Goal: Task Accomplishment & Management: Use online tool/utility

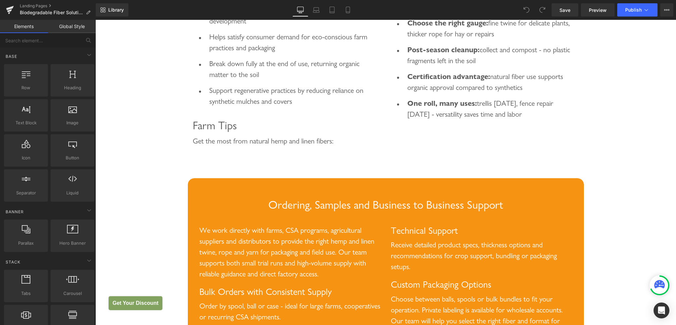
scroll to position [2740, 0]
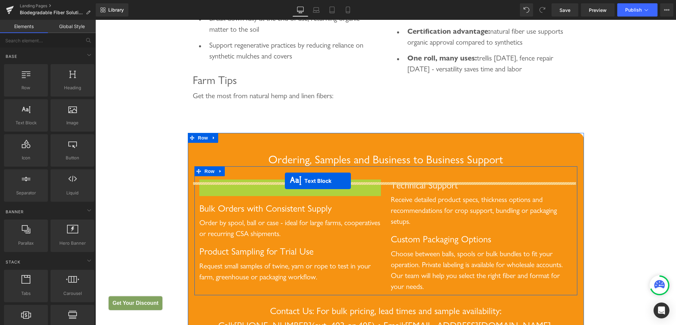
drag, startPoint x: 270, startPoint y: 222, endPoint x: 285, endPoint y: 181, distance: 44.1
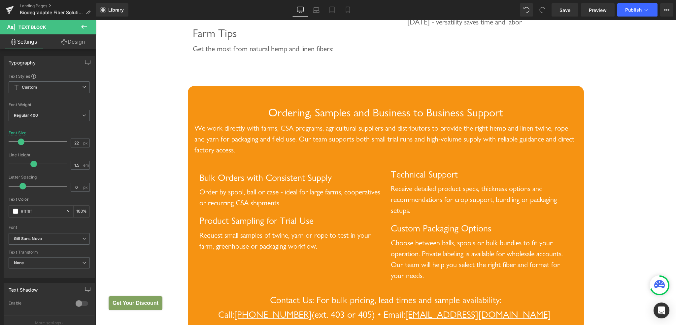
scroll to position [2773, 0]
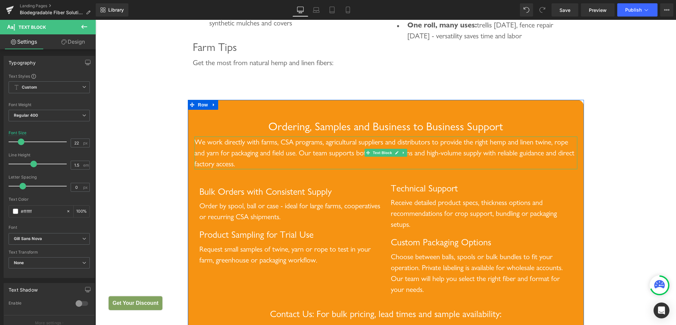
click at [382, 156] on span "Text Block" at bounding box center [382, 153] width 22 height 8
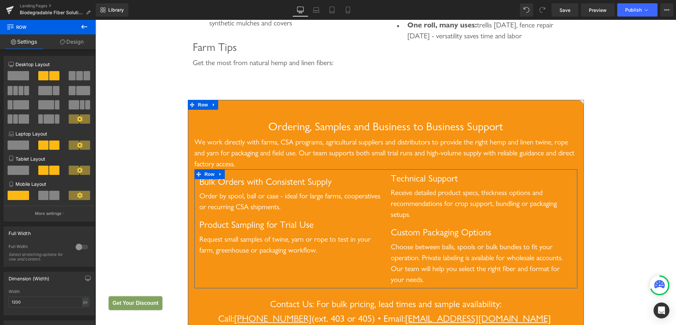
drag, startPoint x: 224, startPoint y: 194, endPoint x: 226, endPoint y: 187, distance: 7.2
click at [226, 187] on div "Bulk Orders with Consistent Supply Heading Order by spool, ball or case - ideal…" at bounding box center [385, 228] width 383 height 119
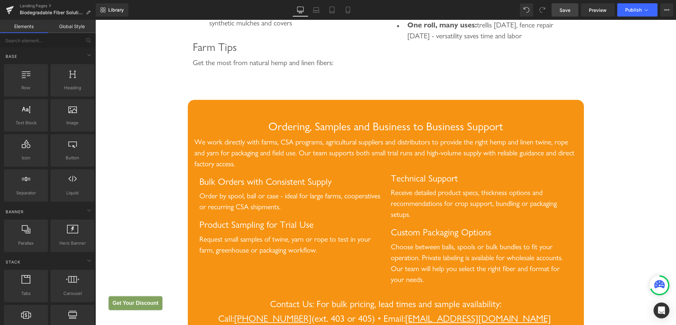
click at [568, 13] on span "Save" at bounding box center [565, 10] width 11 height 7
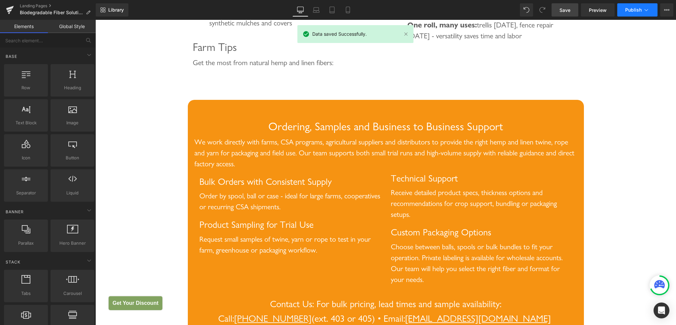
click at [628, 13] on button "Publish" at bounding box center [637, 9] width 40 height 13
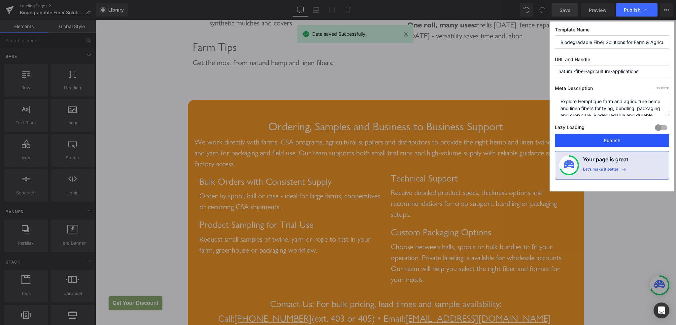
click at [607, 143] on button "Publish" at bounding box center [612, 140] width 114 height 13
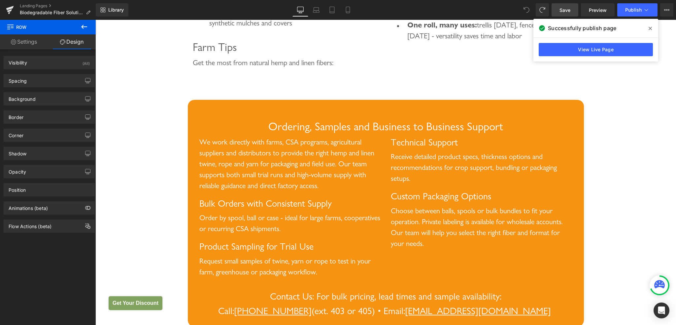
click at [525, 9] on icon at bounding box center [525, 8] width 2 height 2
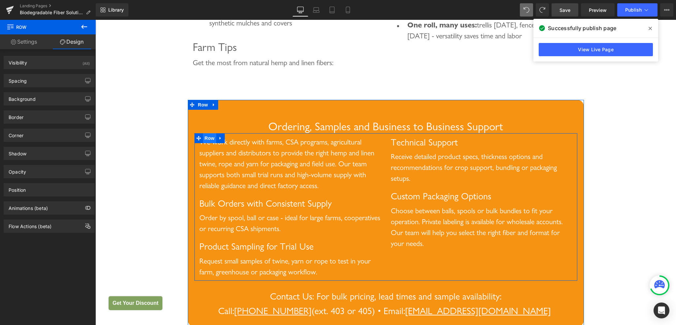
click at [209, 143] on span "Row" at bounding box center [209, 138] width 13 height 10
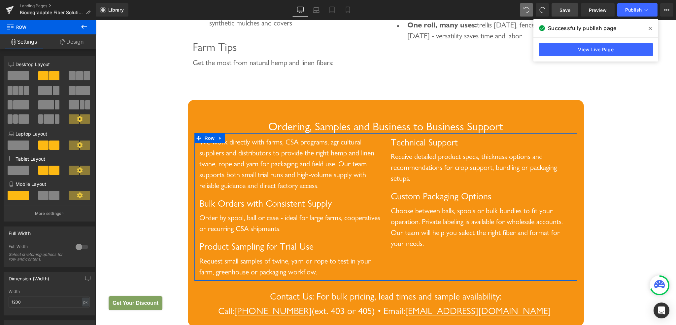
click at [70, 45] on link "Design" at bounding box center [72, 41] width 48 height 15
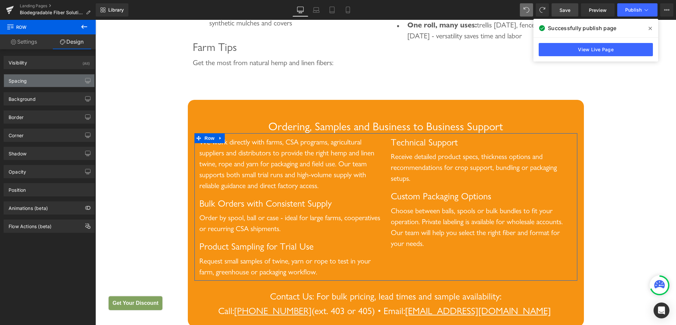
click at [46, 79] on div "Spacing" at bounding box center [49, 80] width 90 height 13
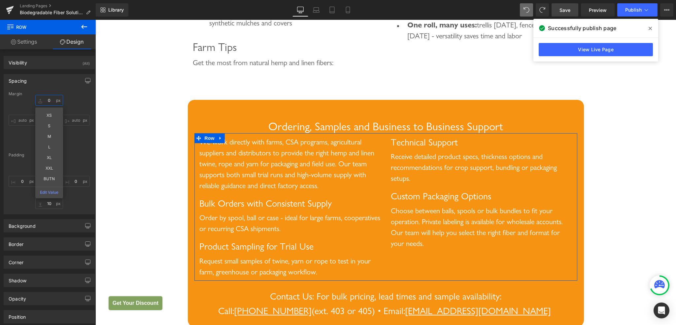
click at [47, 99] on input "text" at bounding box center [49, 100] width 28 height 11
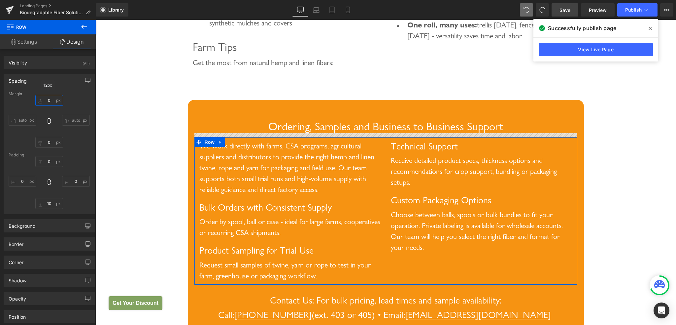
click at [47, 101] on input "text" at bounding box center [49, 100] width 28 height 11
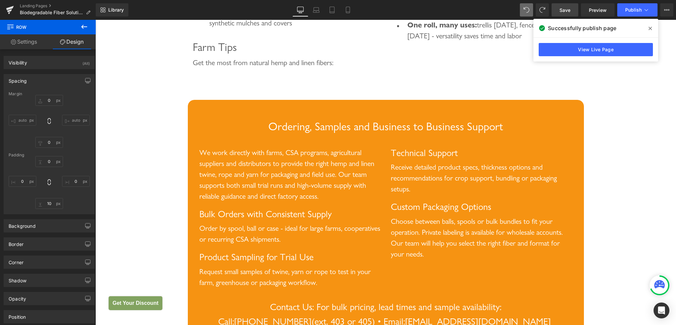
click at [567, 12] on span "Save" at bounding box center [565, 10] width 11 height 7
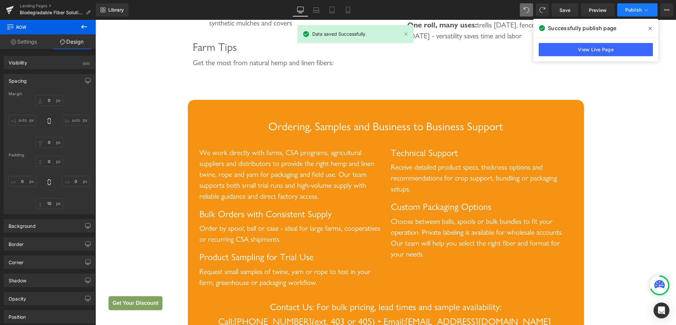
click at [636, 11] on span "Publish" at bounding box center [633, 9] width 17 height 5
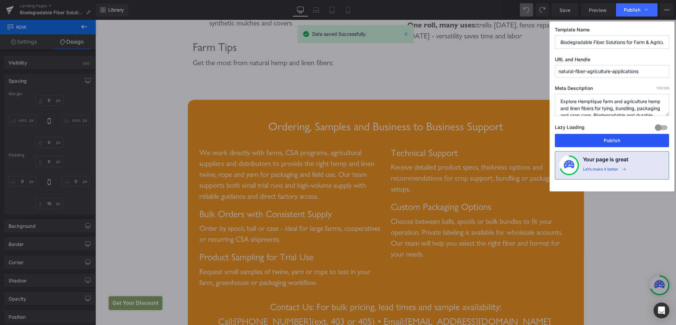
click at [619, 141] on button "Publish" at bounding box center [612, 140] width 114 height 13
